Goal: Information Seeking & Learning: Learn about a topic

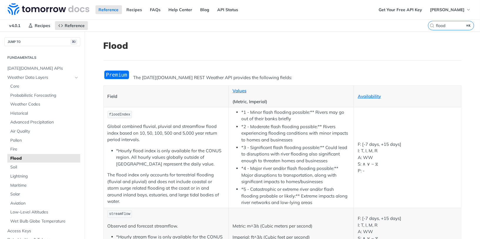
click at [443, 20] on div "flood ⌘K" at bounding box center [454, 26] width 52 height 12
click at [448, 30] on div "flood ⌘K" at bounding box center [454, 26] width 52 height 12
click at [448, 27] on input "flood" at bounding box center [444, 25] width 60 height 5
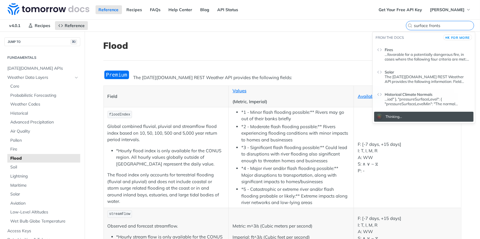
click at [447, 27] on input "surface fronts" at bounding box center [444, 25] width 60 height 5
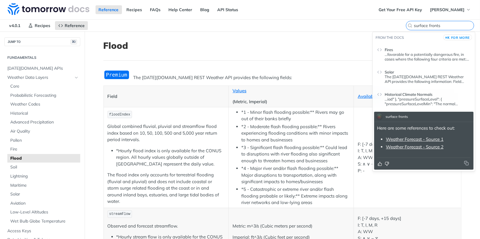
type input "surface fronts"
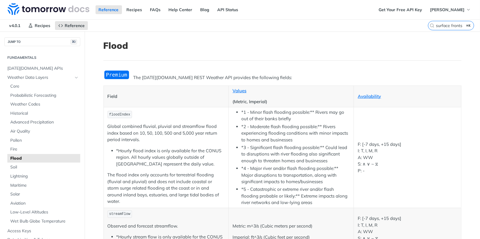
click at [298, 53] on header "Flood" at bounding box center [283, 50] width 358 height 20
click at [445, 21] on label "surface fronts ⌘K" at bounding box center [451, 25] width 46 height 9
click at [445, 23] on input "surface fronts" at bounding box center [444, 25] width 60 height 5
